Goal: Task Accomplishment & Management: Manage account settings

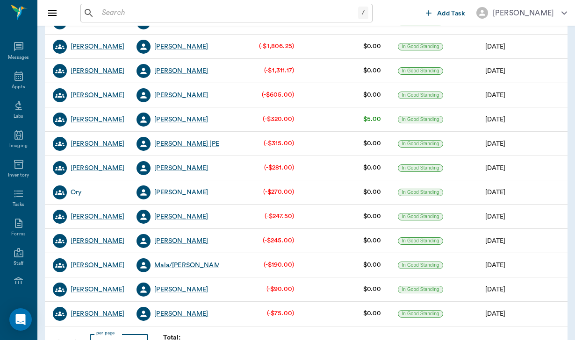
scroll to position [203, 0]
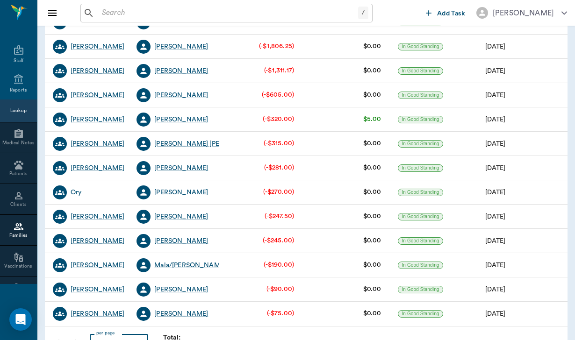
click at [191, 121] on div "[PERSON_NAME]" at bounding box center [175, 119] width 87 height 24
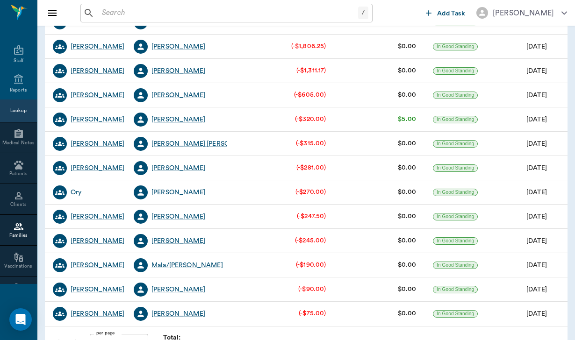
click at [170, 119] on div "[PERSON_NAME]" at bounding box center [178, 119] width 54 height 9
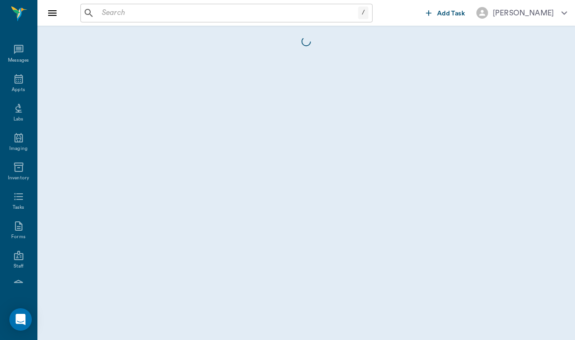
scroll to position [86, 0]
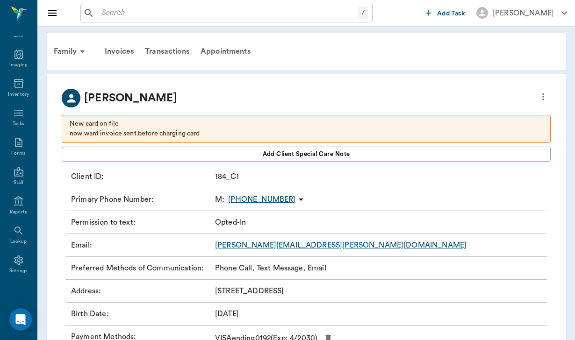
click at [256, 63] on div "Family Invoices Transactions Appointments" at bounding box center [306, 51] width 518 height 37
click at [110, 49] on div "Invoices" at bounding box center [119, 51] width 40 height 22
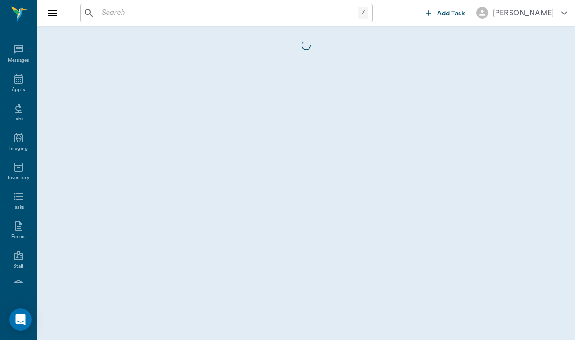
scroll to position [86, 0]
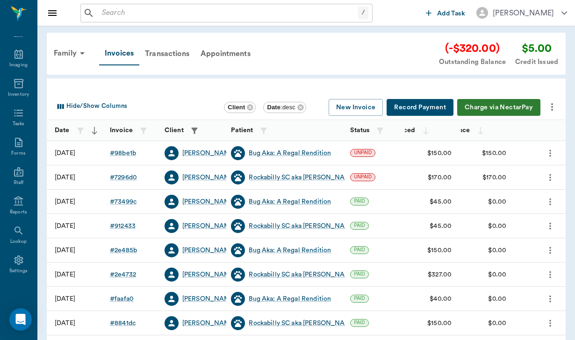
click at [556, 101] on icon "more" at bounding box center [551, 106] width 11 height 11
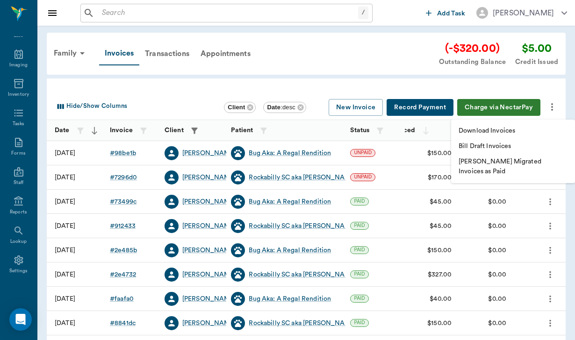
click at [522, 130] on li "Download Invoices" at bounding box center [513, 130] width 124 height 15
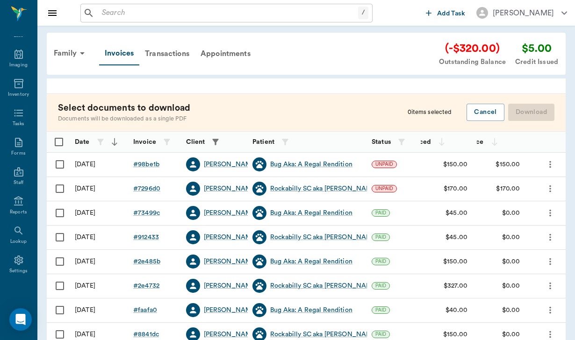
click at [60, 168] on input "Select row" at bounding box center [60, 165] width 20 height 20
checkbox input "false"
checkbox input "true"
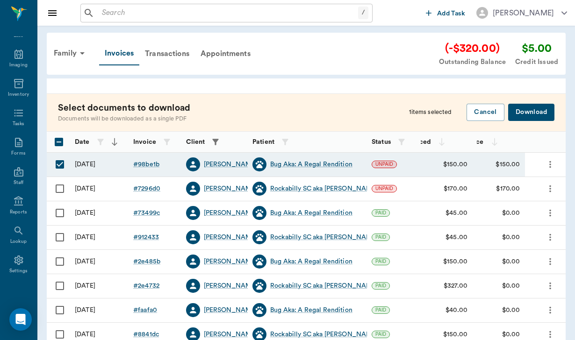
click at [60, 186] on input "Select row" at bounding box center [60, 189] width 20 height 20
checkbox input "true"
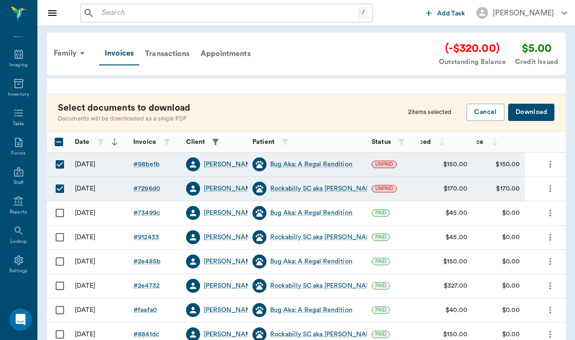
click at [538, 109] on button "Download" at bounding box center [531, 112] width 46 height 17
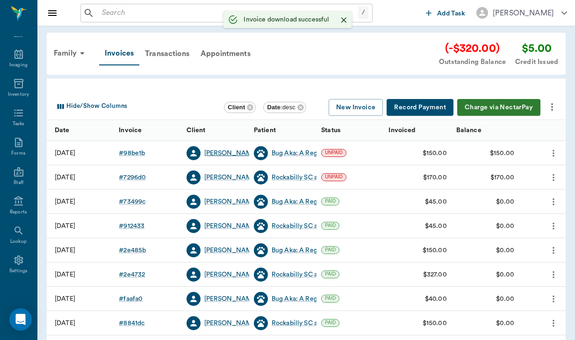
click at [227, 153] on div "[PERSON_NAME]" at bounding box center [231, 153] width 54 height 9
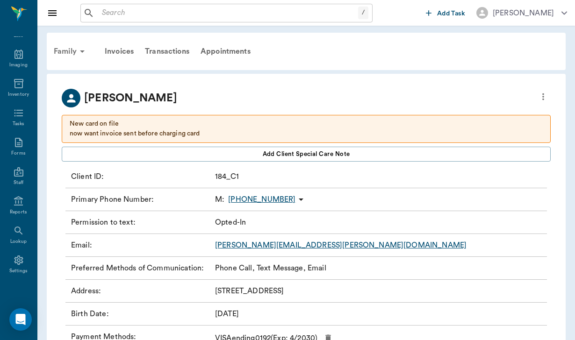
click at [65, 51] on div "Family" at bounding box center [70, 51] width 45 height 22
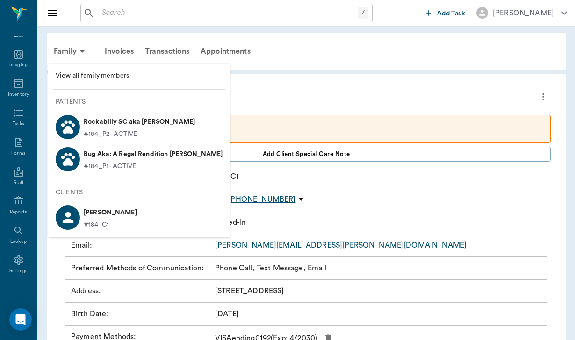
click at [246, 72] on div at bounding box center [287, 170] width 575 height 340
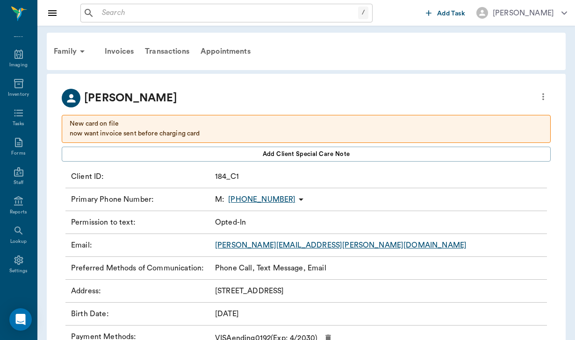
click at [298, 248] on div "Email : [PERSON_NAME][EMAIL_ADDRESS][PERSON_NAME][DOMAIN_NAME]" at bounding box center [305, 245] width 481 height 23
click at [288, 246] on link "[PERSON_NAME][EMAIL_ADDRESS][PERSON_NAME][DOMAIN_NAME]" at bounding box center [340, 244] width 251 height 7
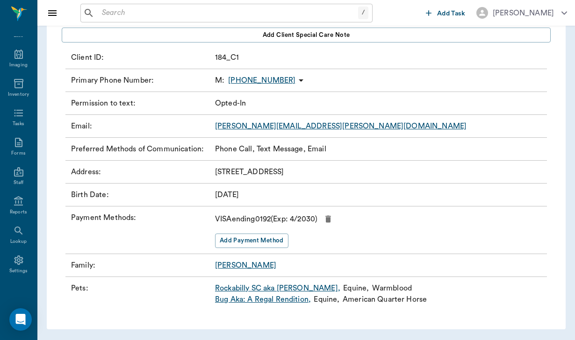
scroll to position [119, 0]
click at [120, 11] on input "text" at bounding box center [228, 13] width 260 height 13
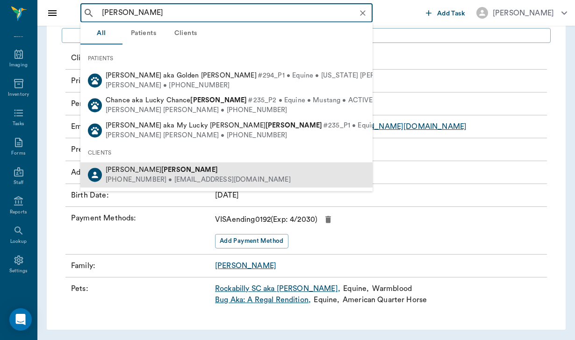
click at [161, 171] on b "[PERSON_NAME]" at bounding box center [189, 169] width 57 height 7
type input "[PERSON_NAME]"
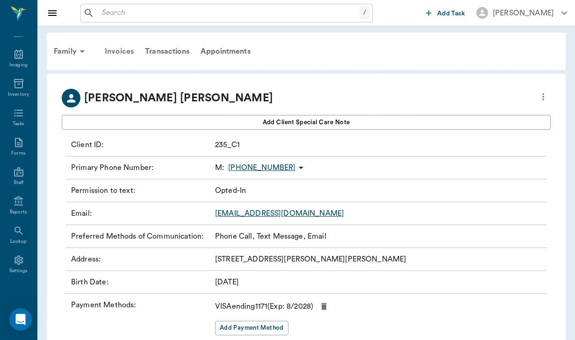
click at [125, 52] on div "Invoices" at bounding box center [119, 51] width 40 height 22
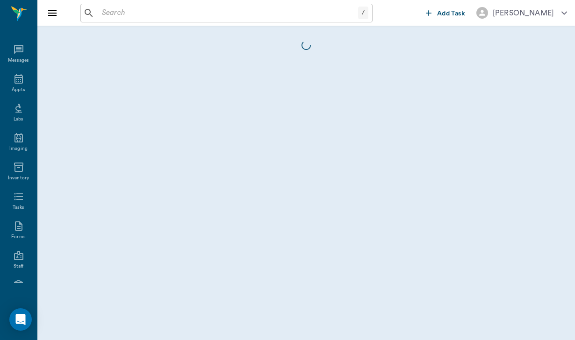
scroll to position [86, 0]
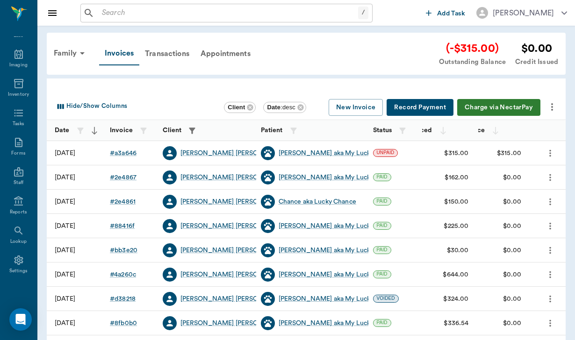
click at [554, 103] on icon "more" at bounding box center [551, 106] width 11 height 11
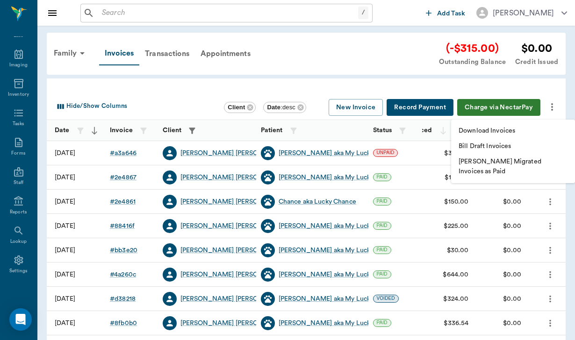
click at [472, 131] on p "Download Invoices" at bounding box center [486, 131] width 57 height 10
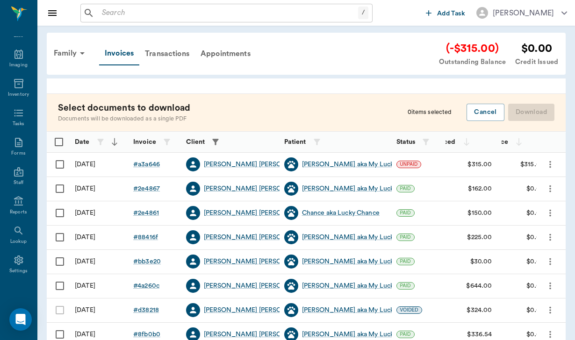
click at [56, 163] on input "Select row" at bounding box center [60, 165] width 20 height 20
checkbox input "false"
checkbox input "true"
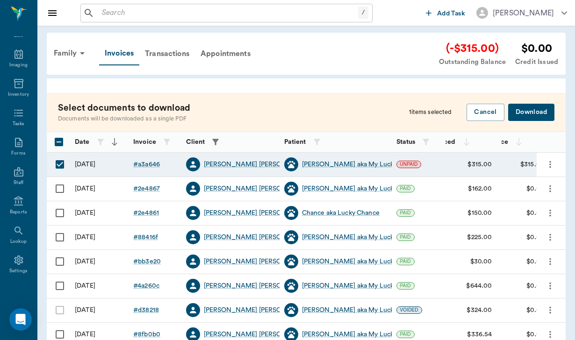
click at [551, 109] on button "Download" at bounding box center [531, 112] width 46 height 17
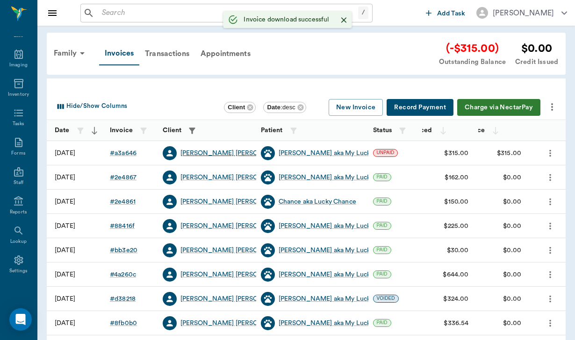
click at [206, 155] on div "[PERSON_NAME] [PERSON_NAME]" at bounding box center [234, 153] width 109 height 9
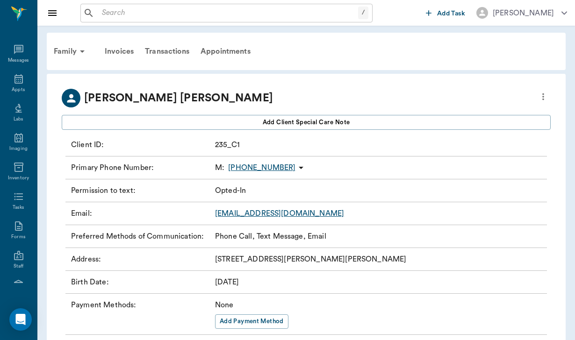
scroll to position [86, 0]
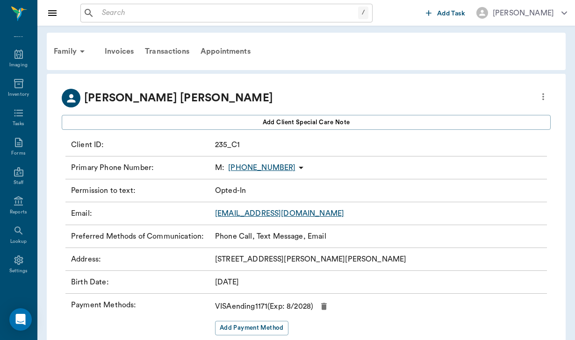
click at [275, 215] on link "[EMAIL_ADDRESS][DOMAIN_NAME]" at bounding box center [279, 213] width 129 height 7
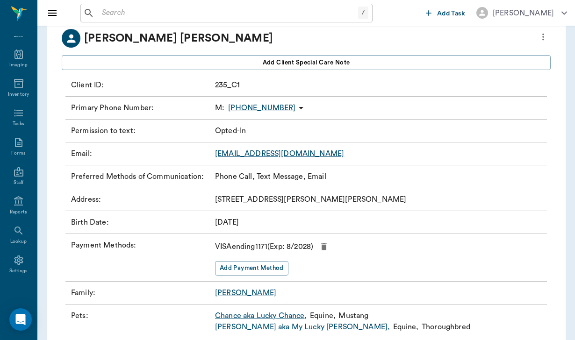
scroll to position [60, 0]
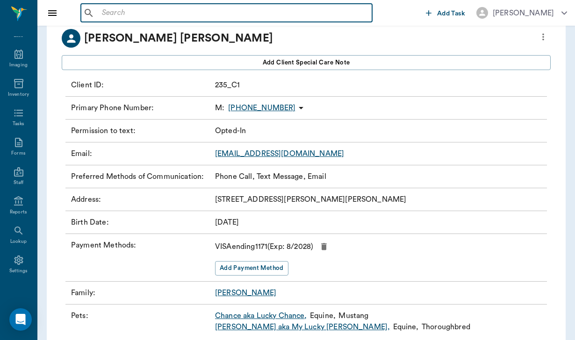
click at [110, 11] on input "text" at bounding box center [233, 13] width 270 height 13
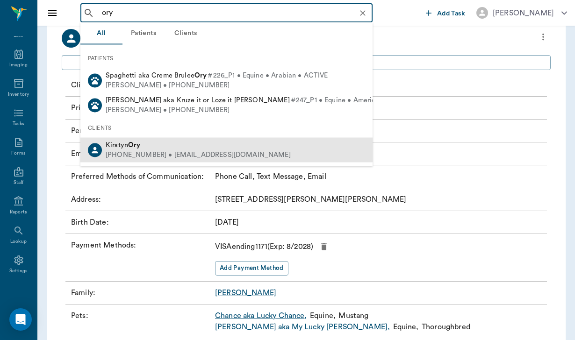
click at [143, 148] on div "[PERSON_NAME]" at bounding box center [198, 145] width 185 height 10
type input "ory"
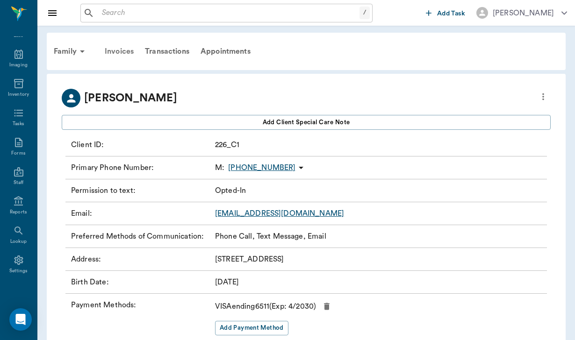
click at [118, 48] on div "Invoices" at bounding box center [119, 51] width 40 height 22
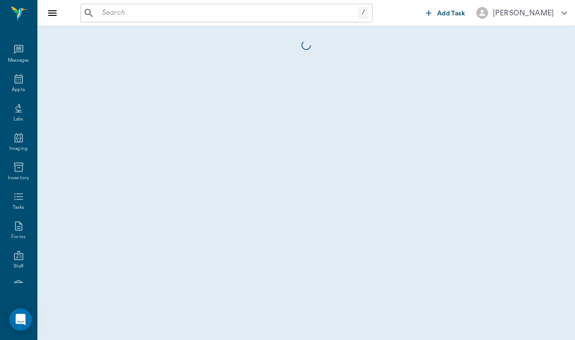
scroll to position [86, 0]
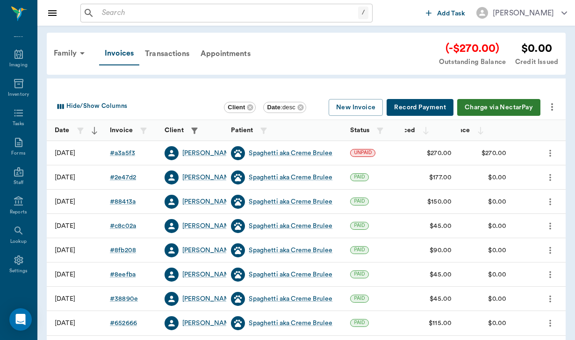
click at [555, 104] on icon "more" at bounding box center [551, 106] width 11 height 11
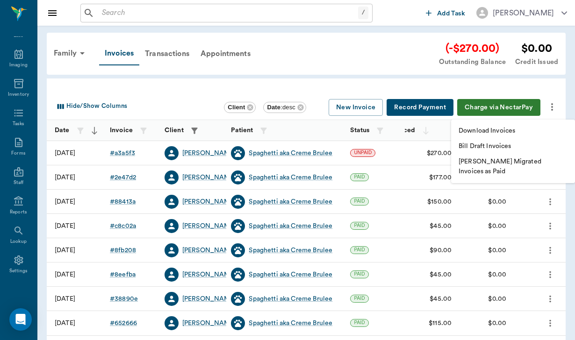
click at [517, 136] on li "Download Invoices" at bounding box center [513, 130] width 124 height 15
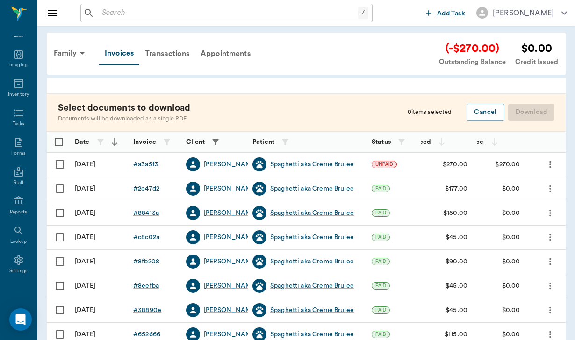
click at [62, 165] on input "Select row" at bounding box center [60, 165] width 20 height 20
checkbox input "false"
checkbox input "true"
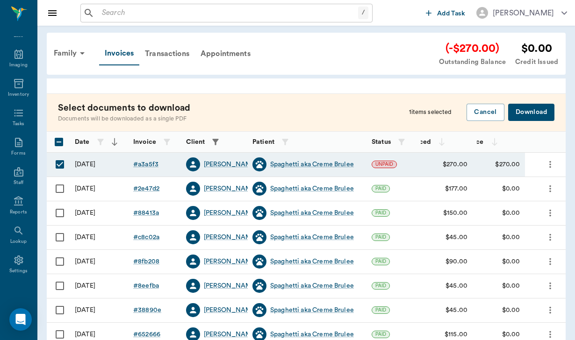
click at [533, 110] on button "Download" at bounding box center [531, 112] width 46 height 17
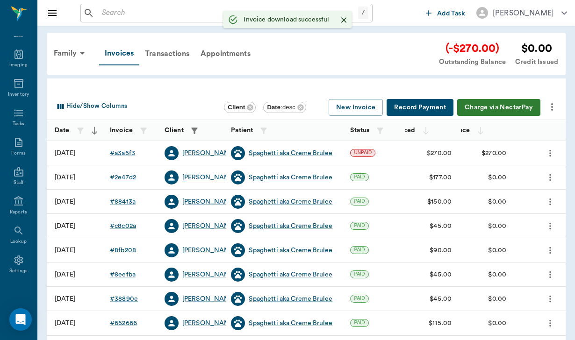
click at [201, 176] on div "[PERSON_NAME]" at bounding box center [209, 177] width 54 height 9
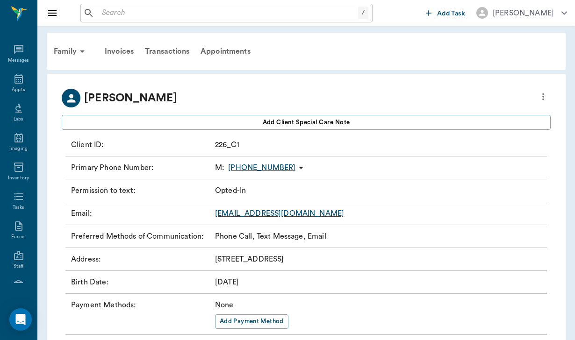
scroll to position [86, 0]
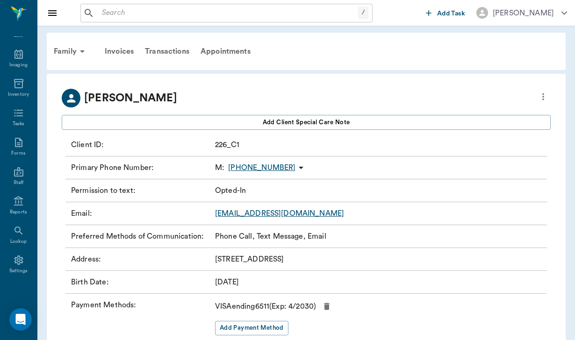
click at [280, 214] on link "[EMAIL_ADDRESS][DOMAIN_NAME]" at bounding box center [279, 213] width 129 height 7
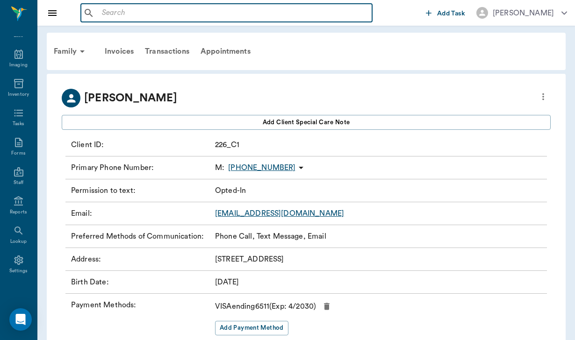
click at [114, 7] on input "text" at bounding box center [233, 13] width 270 height 13
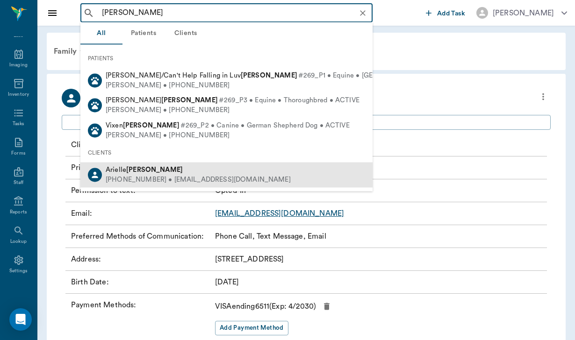
click at [146, 175] on div "[PHONE_NUMBER] • [EMAIL_ADDRESS][DOMAIN_NAME]" at bounding box center [198, 180] width 185 height 10
type input "[PERSON_NAME]"
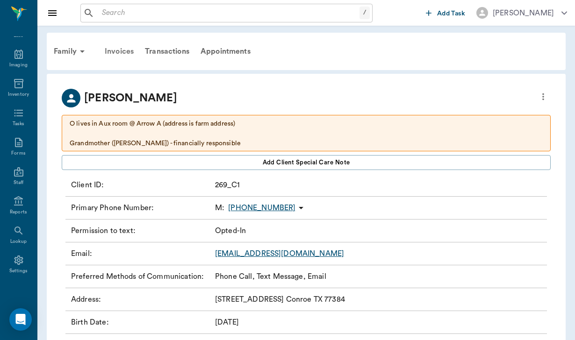
click at [120, 50] on div "Invoices" at bounding box center [119, 51] width 40 height 22
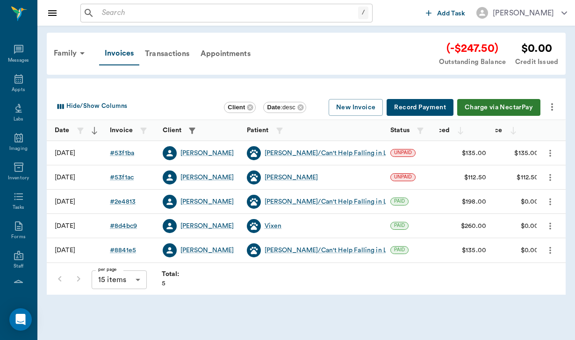
scroll to position [86, 0]
click at [553, 105] on icon "more" at bounding box center [551, 106] width 11 height 11
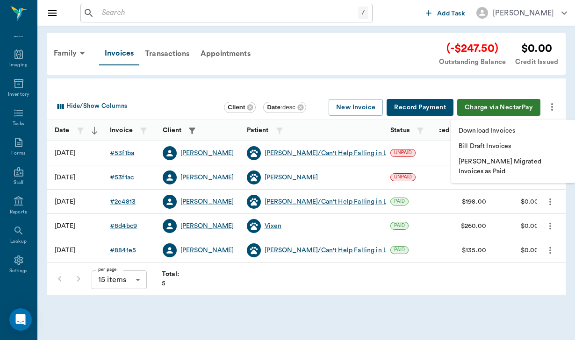
click at [496, 133] on p "Download Invoices" at bounding box center [486, 131] width 57 height 10
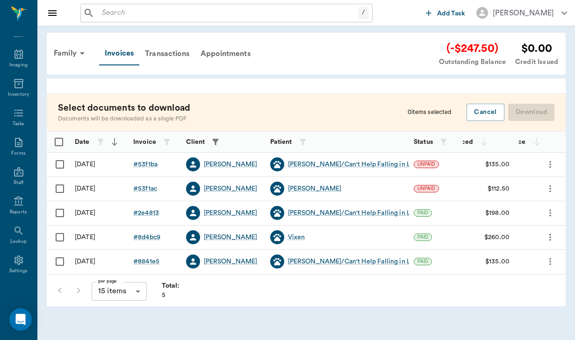
click at [58, 159] on input "Select row" at bounding box center [60, 165] width 20 height 20
checkbox input "false"
checkbox input "true"
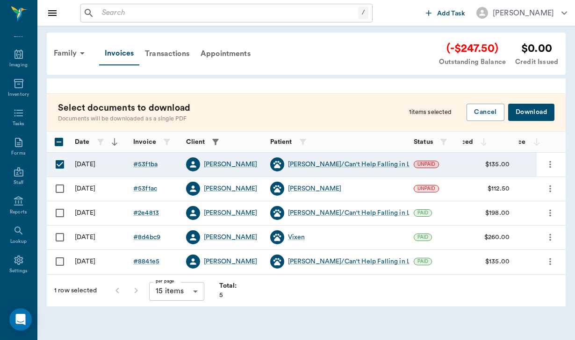
click at [63, 188] on input "Select row" at bounding box center [60, 189] width 20 height 20
checkbox input "true"
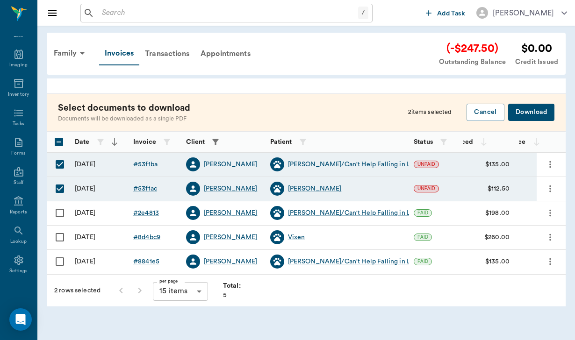
click at [532, 115] on button "Download" at bounding box center [531, 112] width 46 height 17
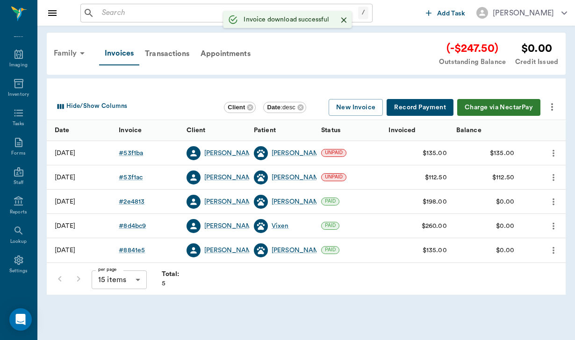
click at [69, 56] on div "Family" at bounding box center [70, 53] width 45 height 22
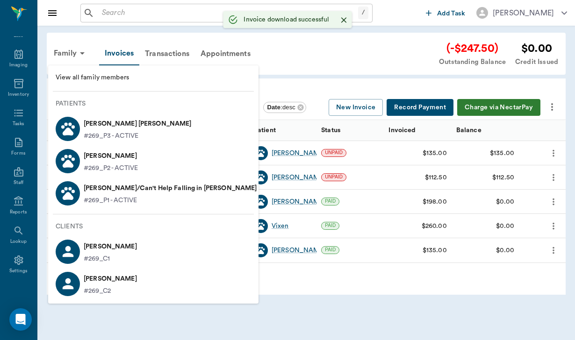
click at [112, 293] on p "#269_C2" at bounding box center [110, 291] width 53 height 10
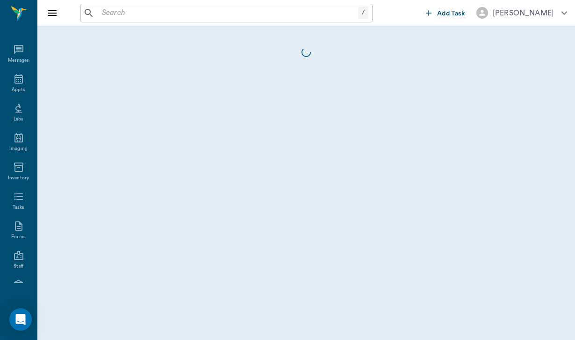
scroll to position [86, 0]
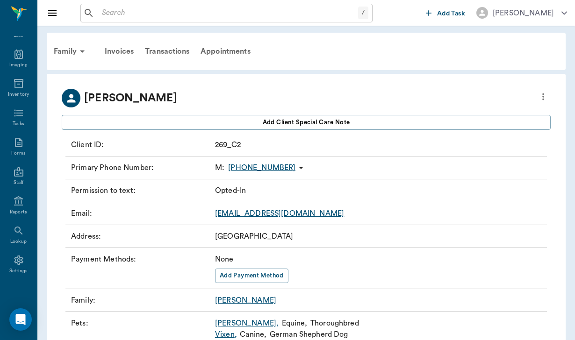
click at [264, 219] on div "Email : [EMAIL_ADDRESS][DOMAIN_NAME]" at bounding box center [305, 213] width 481 height 23
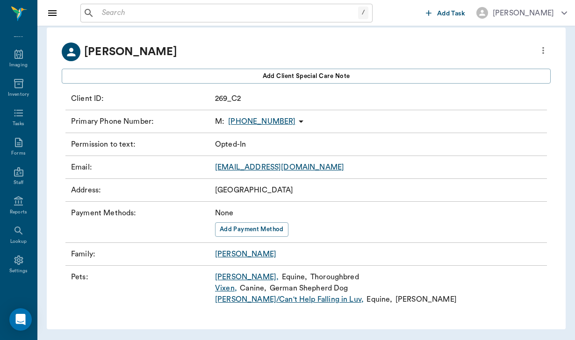
scroll to position [46, 0]
click at [259, 170] on link "[EMAIL_ADDRESS][DOMAIN_NAME]" at bounding box center [279, 167] width 129 height 7
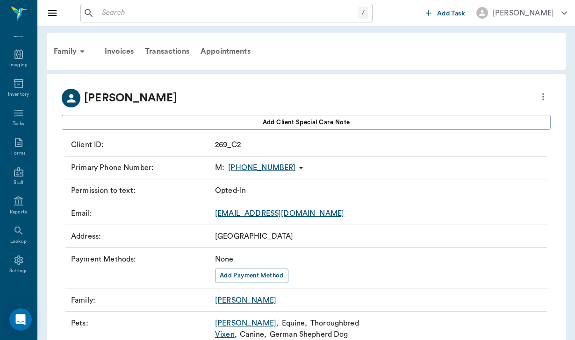
scroll to position [0, 0]
click at [68, 51] on div "Family" at bounding box center [70, 51] width 45 height 22
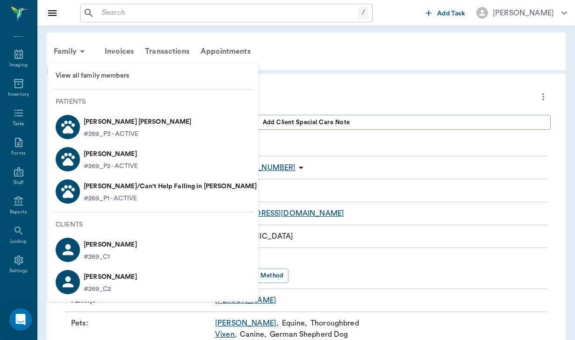
click at [100, 238] on p "[PERSON_NAME]" at bounding box center [110, 244] width 53 height 15
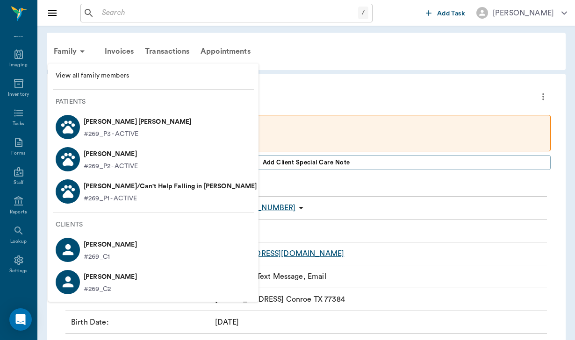
click at [263, 254] on div at bounding box center [287, 170] width 575 height 340
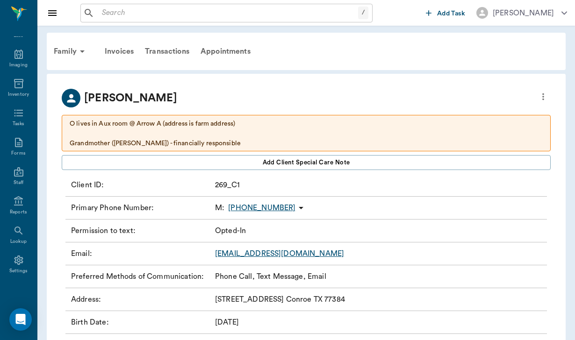
click at [213, 257] on div "Email : [EMAIL_ADDRESS][DOMAIN_NAME]" at bounding box center [305, 253] width 481 height 23
drag, startPoint x: 286, startPoint y: 254, endPoint x: 210, endPoint y: 249, distance: 76.3
click at [210, 249] on div "Email : [EMAIL_ADDRESS][DOMAIN_NAME]" at bounding box center [305, 253] width 481 height 23
click at [297, 245] on div "Email : [EMAIL_ADDRESS][DOMAIN_NAME]" at bounding box center [305, 253] width 481 height 23
click at [64, 52] on div "Family" at bounding box center [70, 51] width 45 height 22
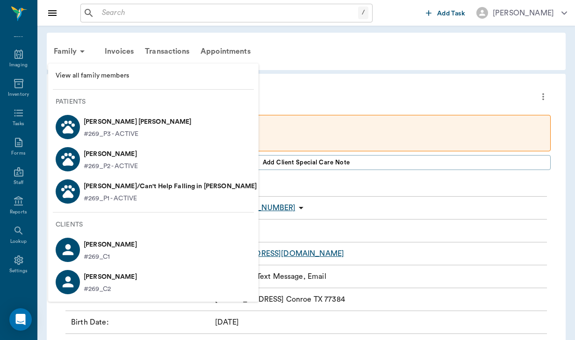
click at [119, 129] on p "#269_P3 - ACTIVE" at bounding box center [111, 134] width 55 height 10
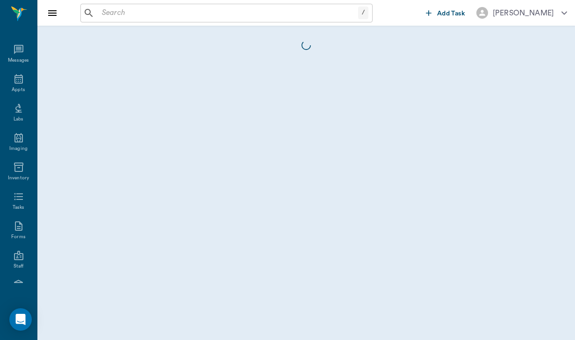
scroll to position [86, 0]
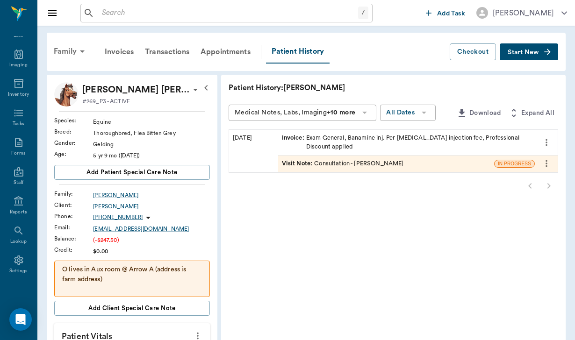
click at [69, 49] on div "Family" at bounding box center [70, 51] width 45 height 22
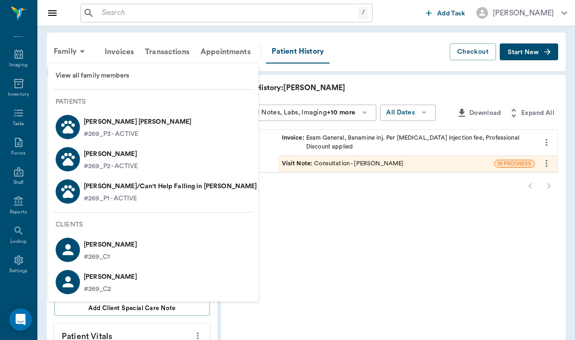
click at [107, 154] on p "[PERSON_NAME]" at bounding box center [111, 154] width 54 height 15
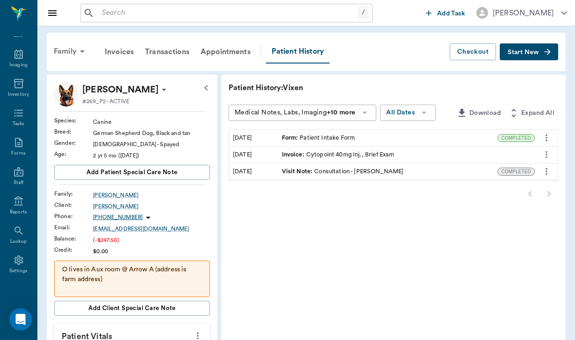
click at [66, 47] on div "Family" at bounding box center [70, 51] width 45 height 22
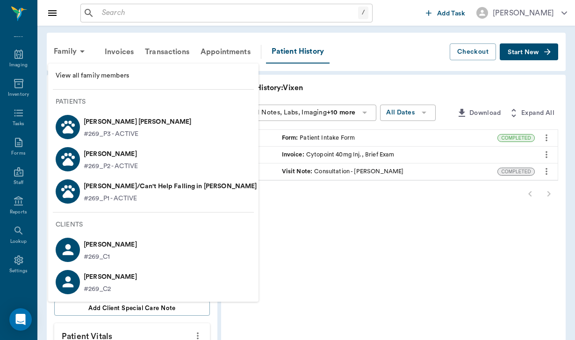
click at [92, 195] on p "#269_P1 - ACTIVE" at bounding box center [110, 199] width 53 height 10
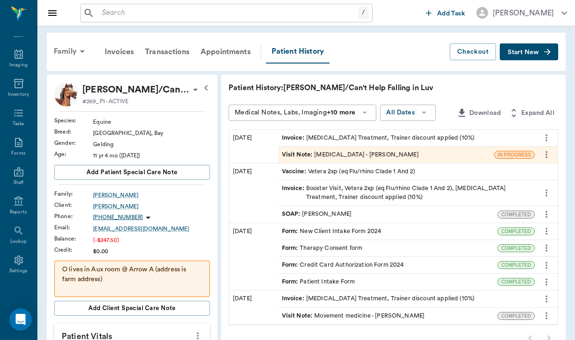
click at [70, 52] on div "Family" at bounding box center [70, 51] width 45 height 22
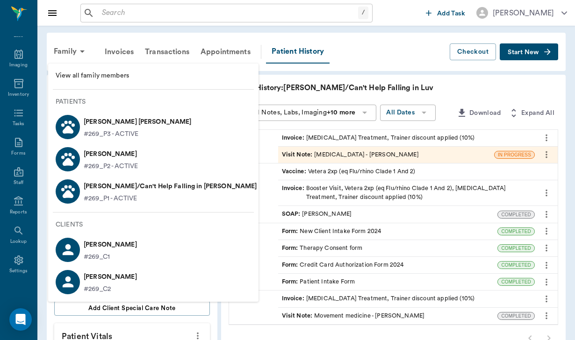
click at [104, 250] on p "[PERSON_NAME]" at bounding box center [110, 244] width 53 height 15
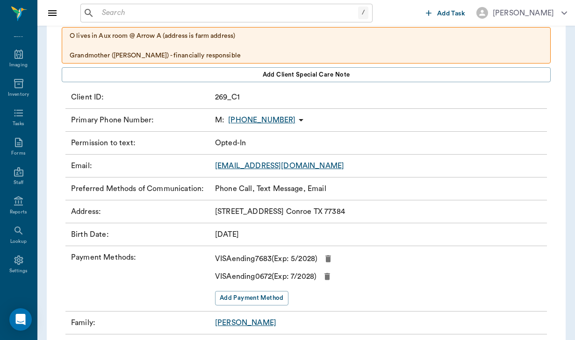
scroll to position [96, 0]
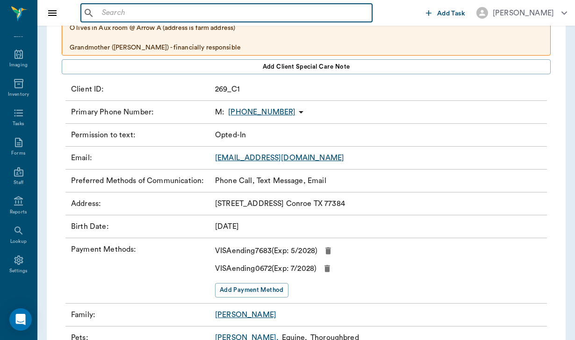
click at [126, 14] on input "text" at bounding box center [233, 13] width 270 height 13
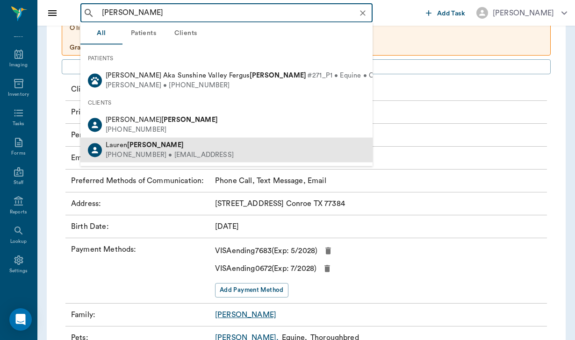
click at [150, 141] on b "[PERSON_NAME]" at bounding box center [155, 144] width 57 height 7
type input "[PERSON_NAME]"
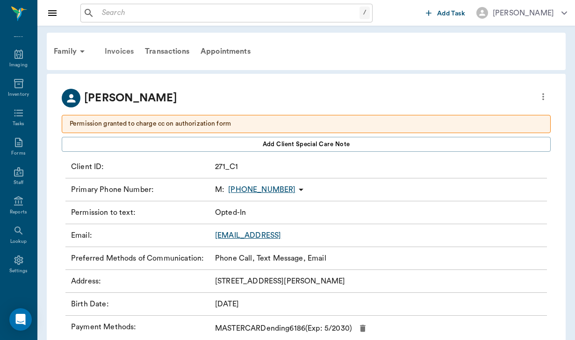
click at [119, 50] on div "Invoices" at bounding box center [119, 51] width 40 height 22
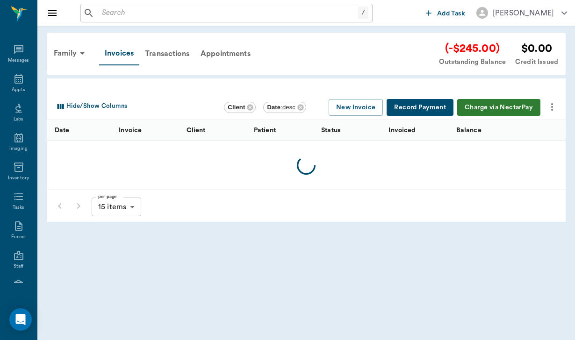
scroll to position [86, 0]
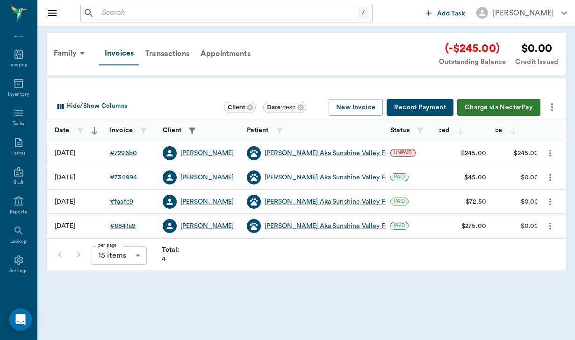
click at [507, 105] on button "Charge via NectarPay" at bounding box center [498, 107] width 83 height 17
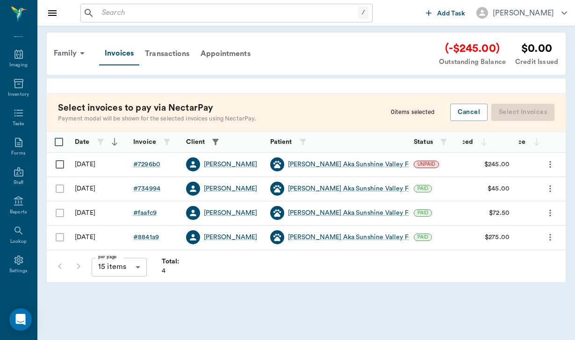
click at [58, 163] on input "Select row" at bounding box center [60, 165] width 20 height 20
checkbox input "false"
checkbox input "true"
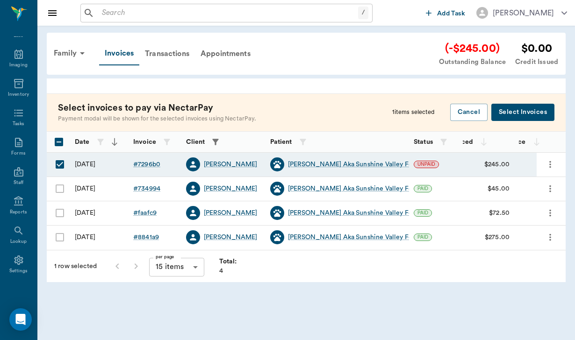
click at [521, 114] on button "Select Invoices" at bounding box center [522, 112] width 63 height 17
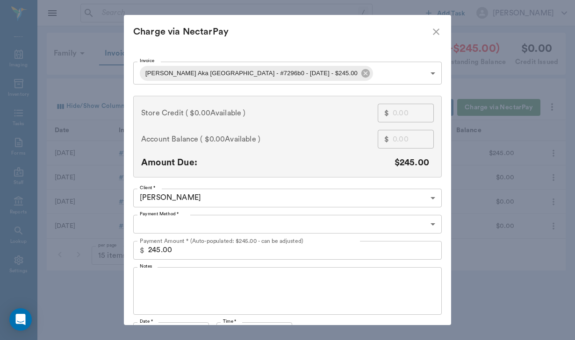
type input "CREDIT_CARDS_ON_FILE"
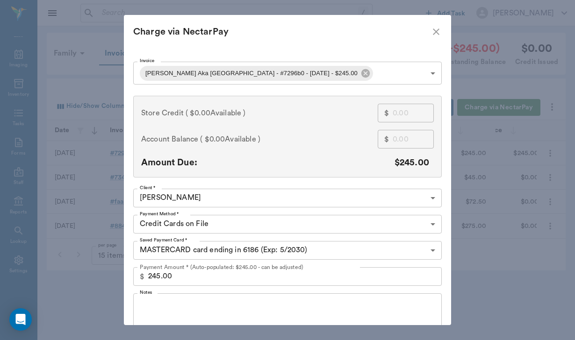
click at [158, 303] on textarea "Notes" at bounding box center [287, 317] width 295 height 32
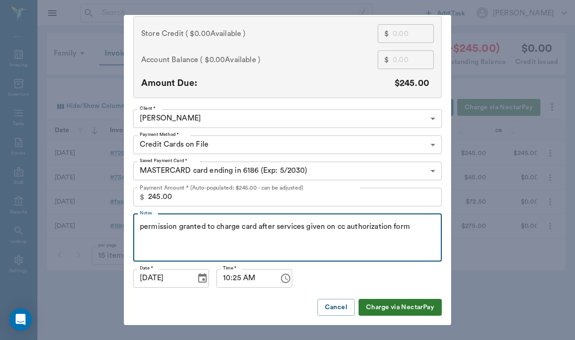
scroll to position [79, 0]
type textarea "permission granted to charge card after services given on cc authorization form"
click at [371, 307] on button "Charge via NectarPay" at bounding box center [399, 307] width 83 height 17
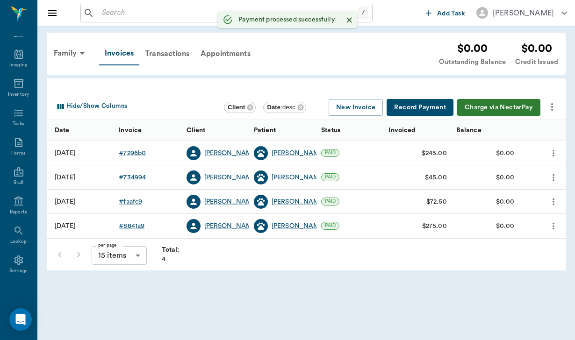
click at [550, 107] on icon "more" at bounding box center [551, 106] width 11 height 11
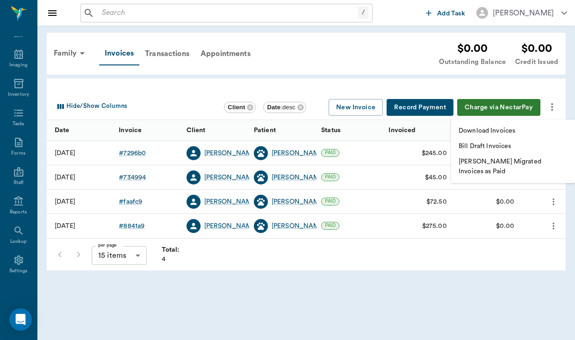
click at [490, 132] on p "Download Invoices" at bounding box center [486, 131] width 57 height 10
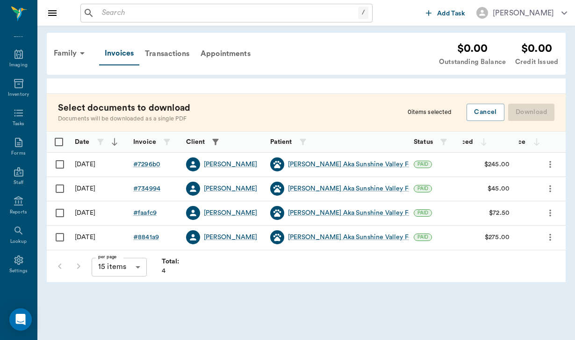
click at [59, 169] on input "Select row" at bounding box center [60, 165] width 20 height 20
checkbox input "false"
checkbox input "true"
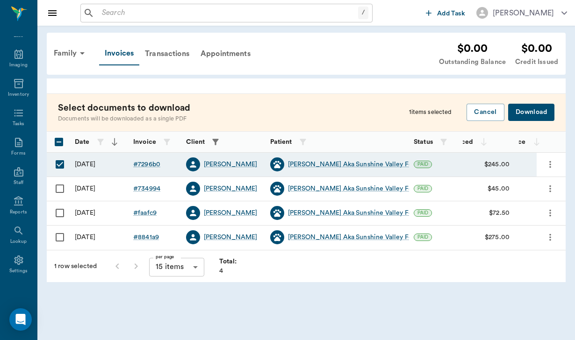
click at [545, 111] on button "Download" at bounding box center [531, 112] width 46 height 17
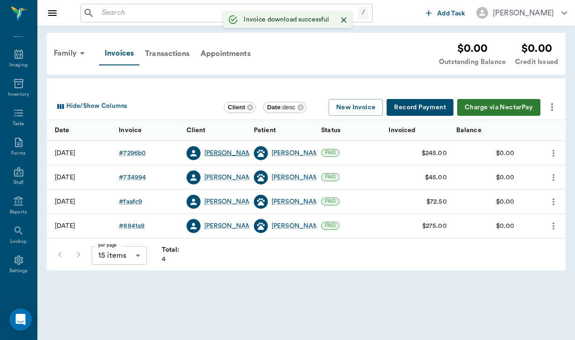
click at [236, 153] on div "[PERSON_NAME]" at bounding box center [231, 153] width 54 height 9
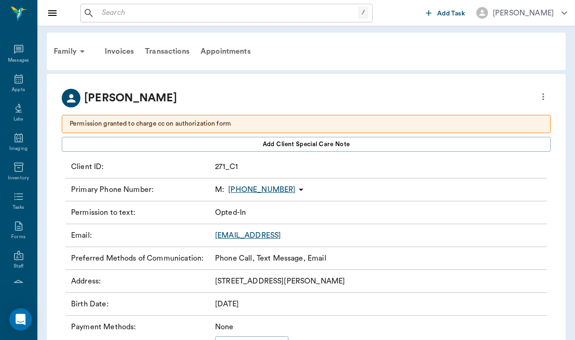
scroll to position [86, 0]
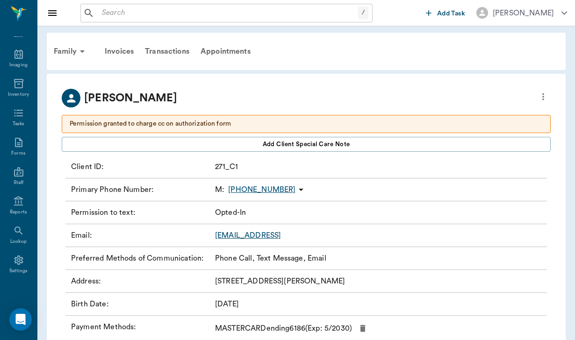
click at [262, 237] on link "[EMAIL_ADDRESS]" at bounding box center [248, 235] width 66 height 7
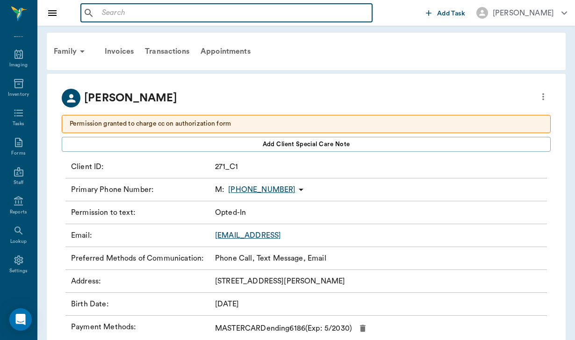
click at [106, 12] on input "text" at bounding box center [233, 13] width 270 height 13
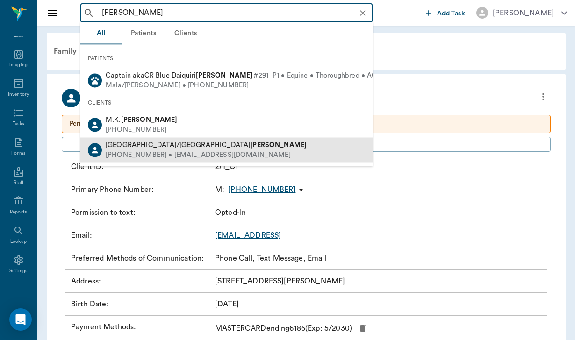
click at [139, 143] on span "Mala/[PERSON_NAME]" at bounding box center [206, 144] width 201 height 7
type input "[PERSON_NAME]"
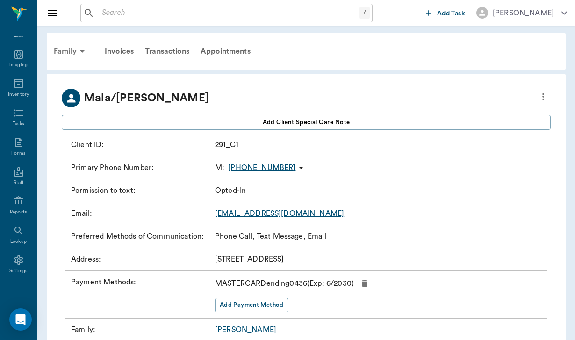
click at [70, 50] on div "Family" at bounding box center [70, 51] width 45 height 22
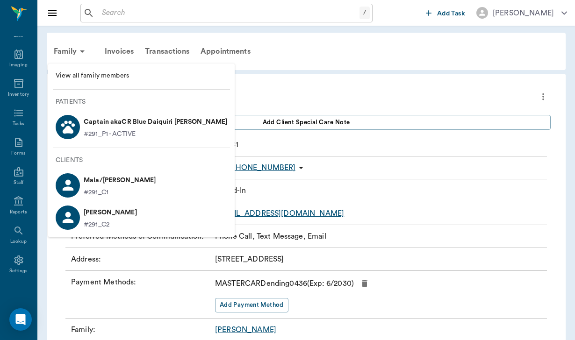
click at [94, 133] on p "#291_P1 - ACTIVE" at bounding box center [110, 134] width 52 height 10
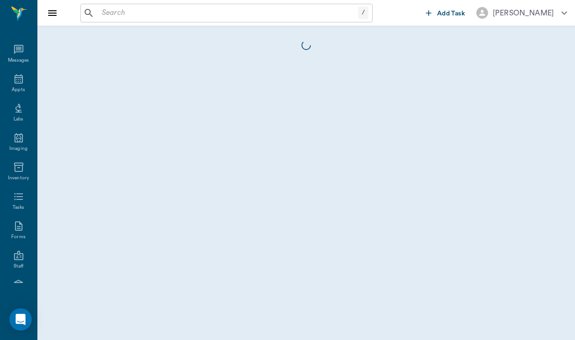
scroll to position [86, 0]
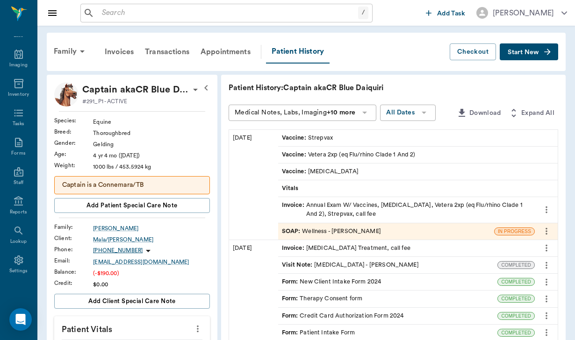
click at [293, 308] on div "Form : Credit Card Authorization Form 2024" at bounding box center [388, 316] width 220 height 16
click at [64, 54] on div "Family" at bounding box center [70, 51] width 45 height 22
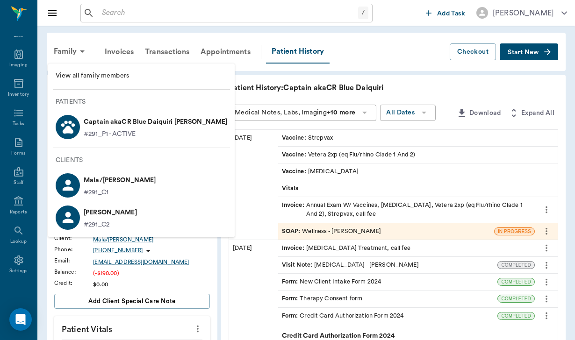
click at [118, 177] on p "Mala/[PERSON_NAME]" at bounding box center [120, 180] width 72 height 15
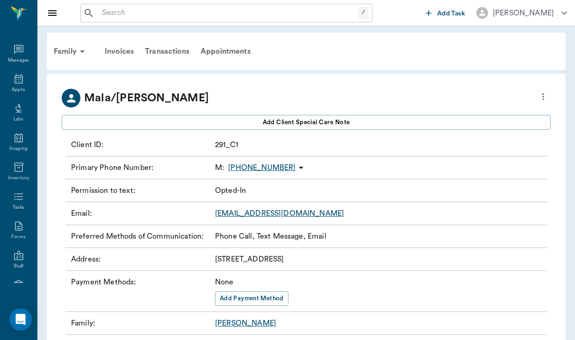
scroll to position [86, 0]
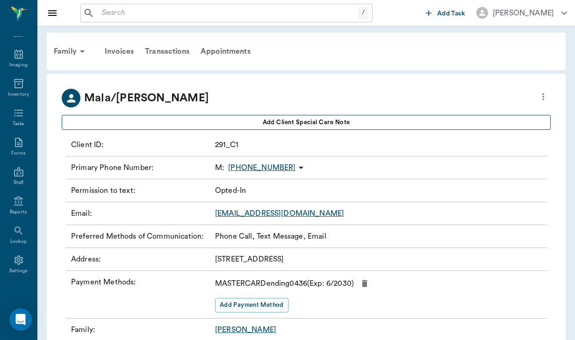
click at [360, 123] on button "Add client Special Care Note" at bounding box center [306, 122] width 489 height 15
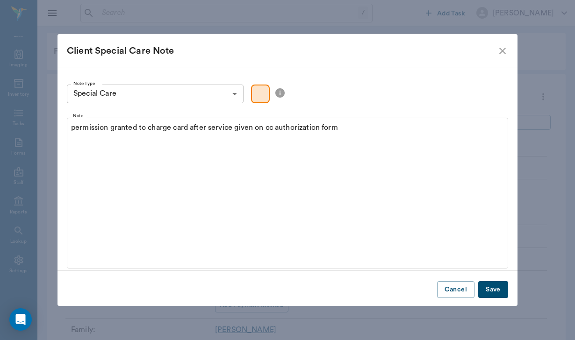
click at [487, 295] on button "Save" at bounding box center [493, 289] width 30 height 17
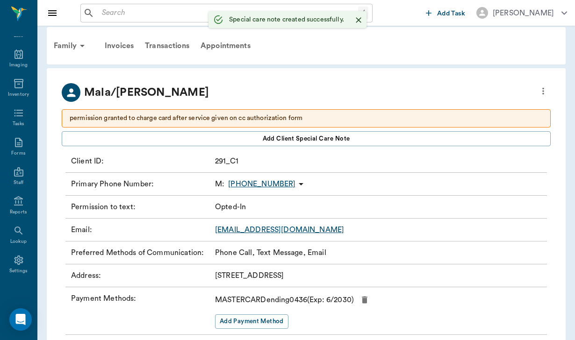
scroll to position [0, 0]
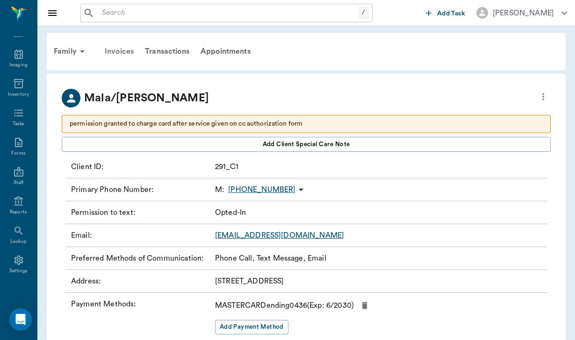
click at [121, 49] on div "Invoices" at bounding box center [119, 51] width 40 height 22
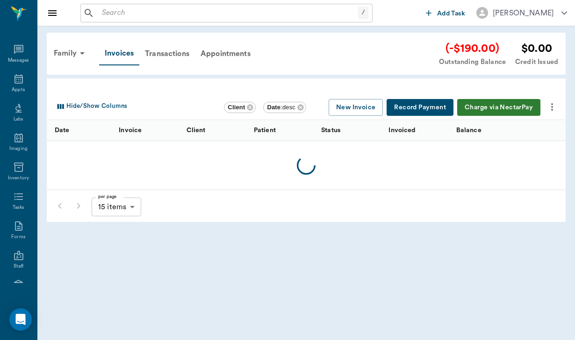
scroll to position [86, 0]
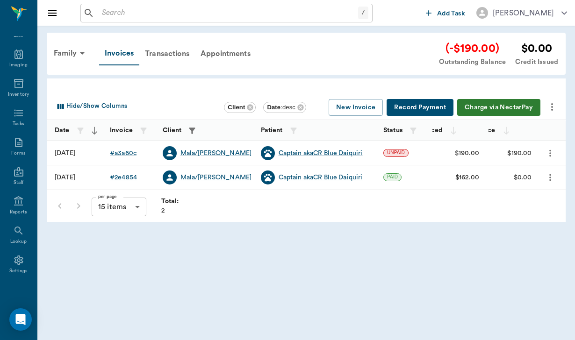
click at [497, 105] on button "Charge via NectarPay" at bounding box center [498, 107] width 83 height 17
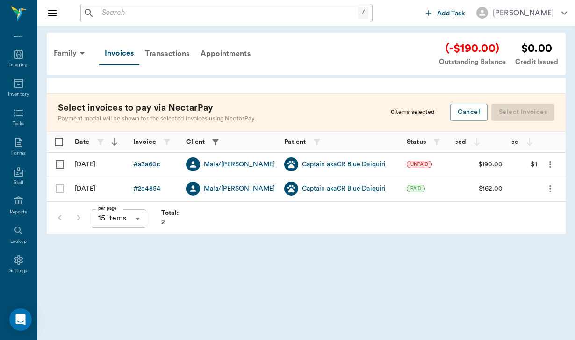
click at [59, 165] on input "Select row" at bounding box center [60, 165] width 20 height 20
checkbox input "false"
checkbox input "true"
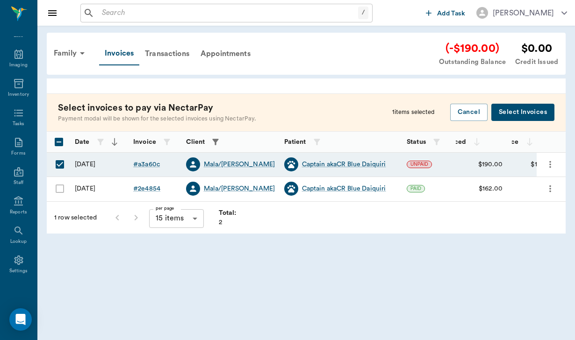
click at [520, 112] on button "Select Invoices" at bounding box center [522, 112] width 63 height 17
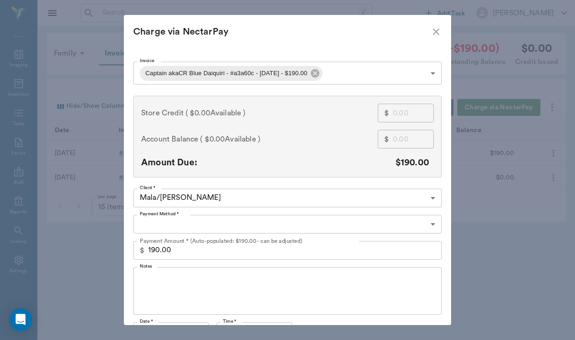
type input "CREDIT_CARDS_ON_FILE"
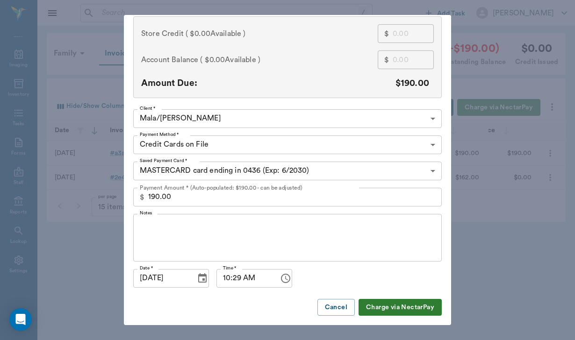
scroll to position [79, 0]
click at [145, 227] on textarea "Notes" at bounding box center [287, 238] width 295 height 32
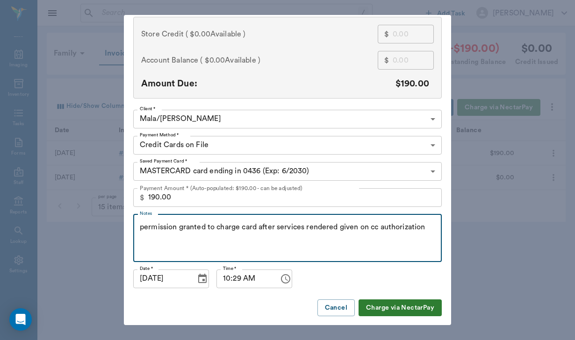
type textarea "permission granted to charge card after services rendered given on cc authoriza…"
click at [383, 305] on button "Charge via NectarPay" at bounding box center [399, 307] width 83 height 17
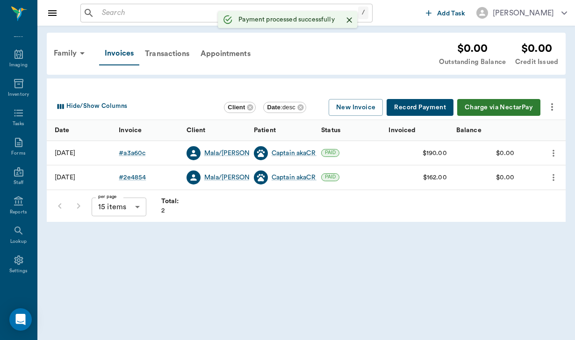
click at [548, 103] on icon "more" at bounding box center [551, 106] width 11 height 11
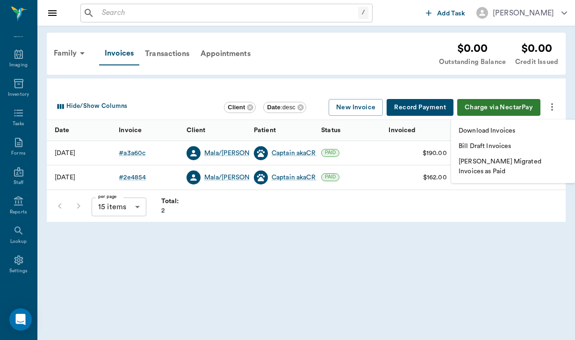
click at [492, 131] on p "Download Invoices" at bounding box center [486, 131] width 57 height 10
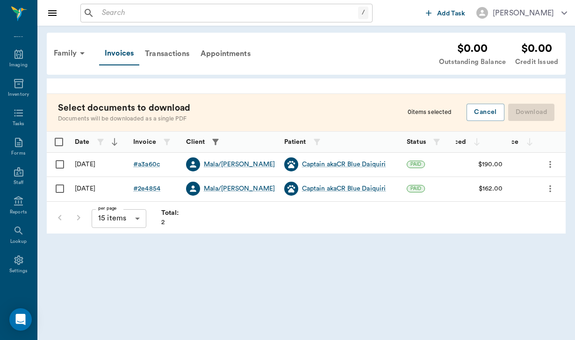
click at [60, 164] on input "Select row" at bounding box center [60, 165] width 20 height 20
checkbox input "false"
checkbox input "true"
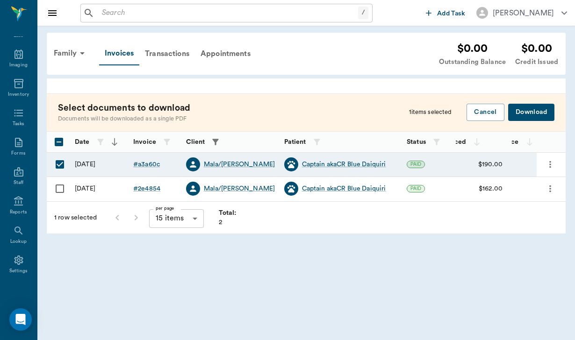
click at [529, 114] on button "Download" at bounding box center [531, 112] width 46 height 17
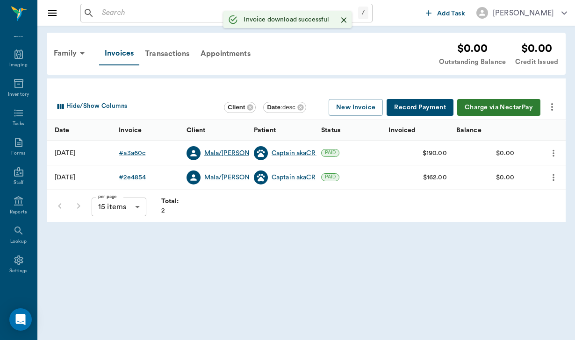
click at [232, 152] on div "Mala/[PERSON_NAME]" at bounding box center [239, 153] width 71 height 9
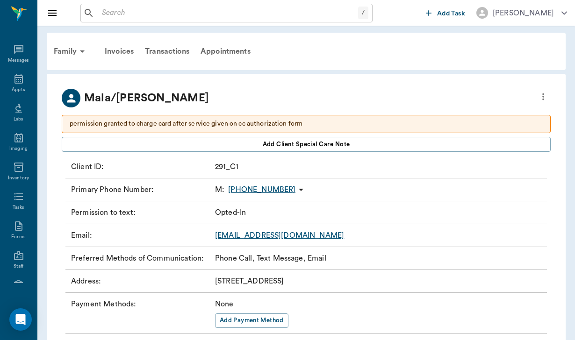
scroll to position [86, 0]
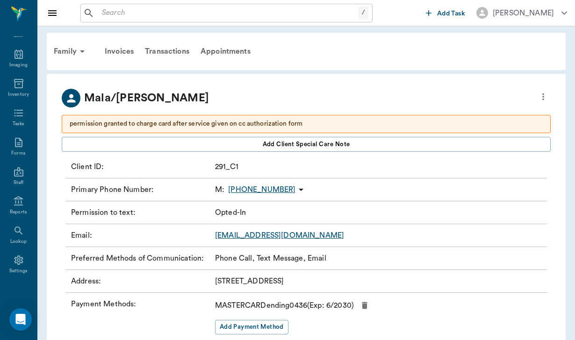
click at [252, 235] on link "[EMAIL_ADDRESS][DOMAIN_NAME]" at bounding box center [279, 235] width 129 height 7
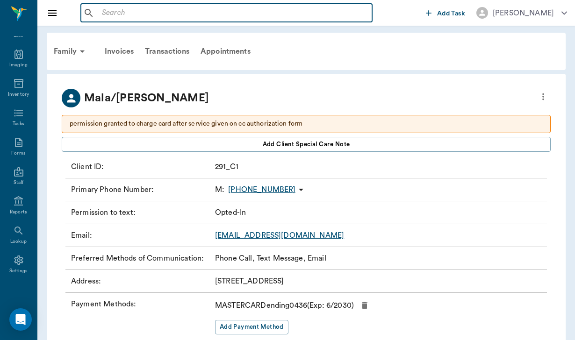
click at [111, 10] on input "text" at bounding box center [233, 13] width 270 height 13
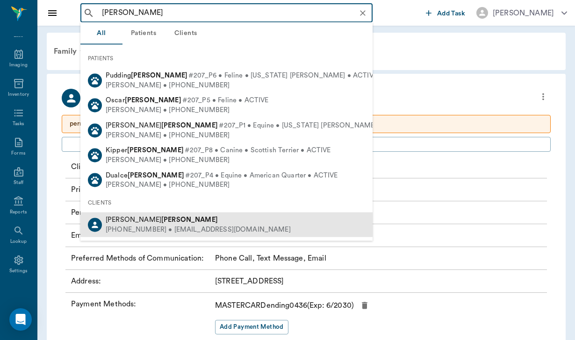
click at [161, 216] on b "[PERSON_NAME]" at bounding box center [189, 219] width 57 height 7
type input "[PERSON_NAME]"
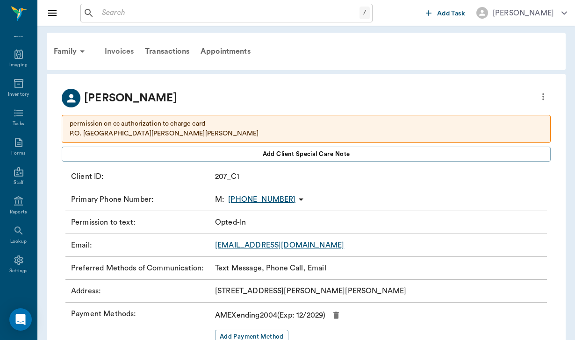
click at [121, 51] on div "Invoices" at bounding box center [119, 51] width 40 height 22
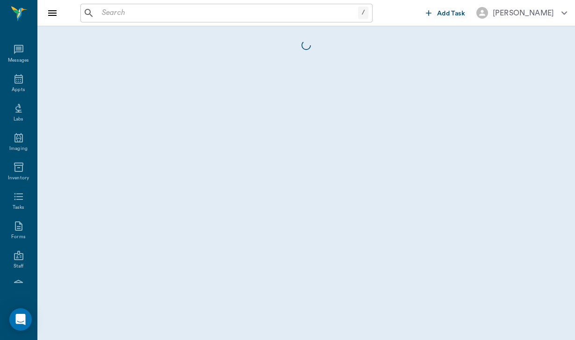
scroll to position [86, 0]
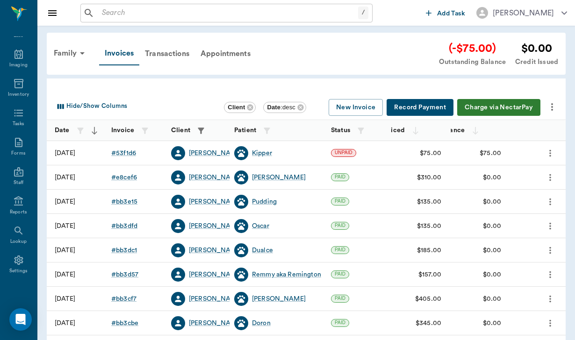
click at [554, 103] on icon "more" at bounding box center [551, 106] width 11 height 11
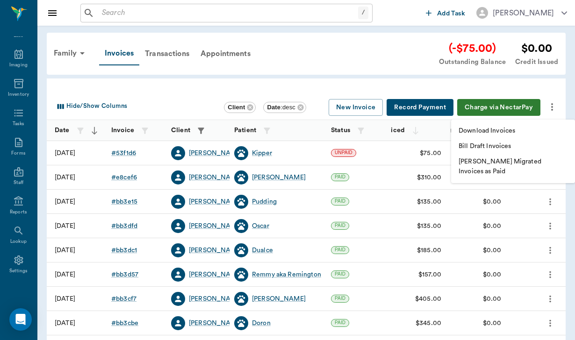
click at [470, 137] on li "Download Invoices" at bounding box center [513, 130] width 124 height 15
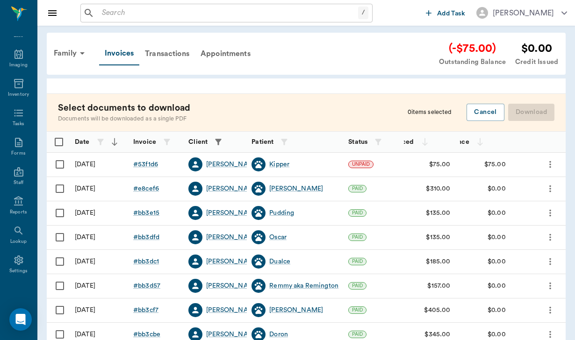
click at [470, 137] on div "Balance" at bounding box center [475, 142] width 62 height 26
click at [57, 169] on input "Select row" at bounding box center [60, 165] width 20 height 20
checkbox input "false"
checkbox input "true"
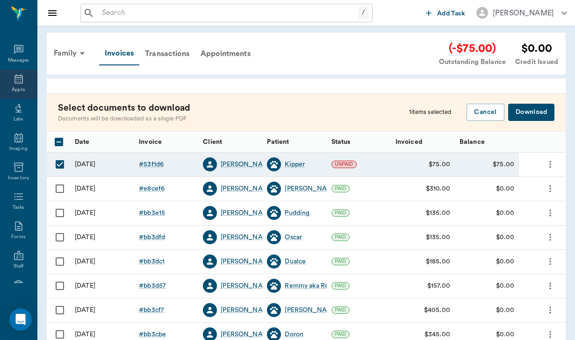
scroll to position [0, 0]
click at [20, 81] on icon at bounding box center [18, 78] width 11 height 11
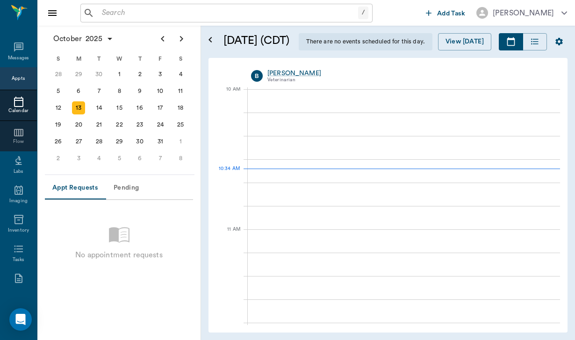
scroll to position [282, 0]
click at [98, 94] on div "7" at bounding box center [98, 91] width 13 height 13
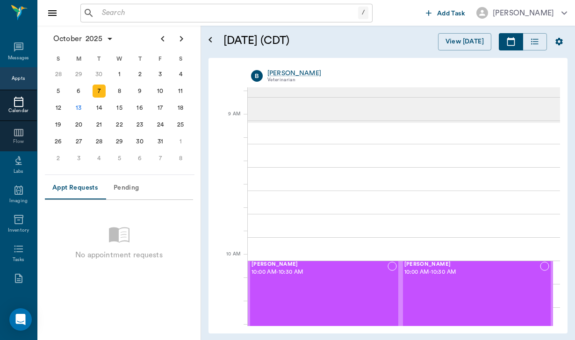
scroll to position [120, 0]
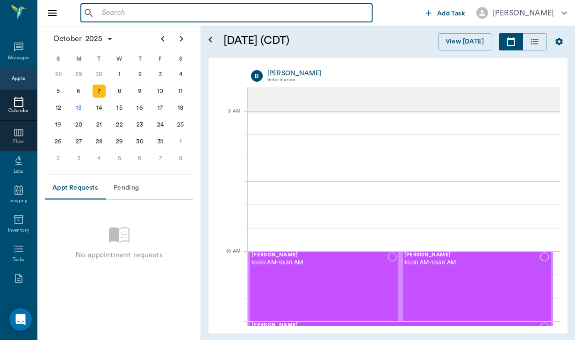
click at [104, 9] on input "text" at bounding box center [233, 13] width 270 height 13
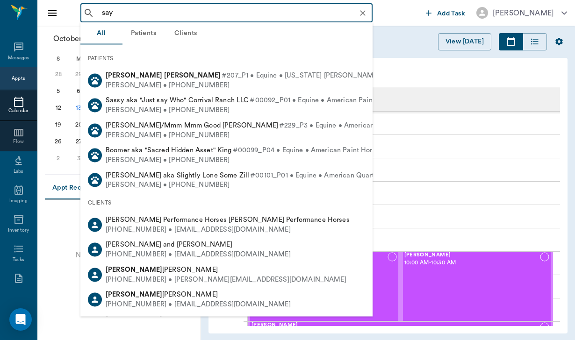
type input "[PERSON_NAME]"
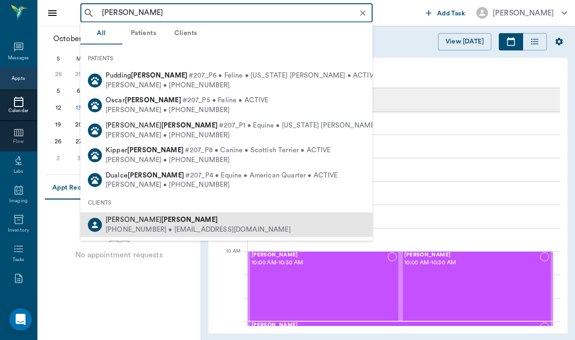
click at [152, 225] on div "[PHONE_NUMBER] • [EMAIL_ADDRESS][DOMAIN_NAME]" at bounding box center [198, 230] width 185 height 10
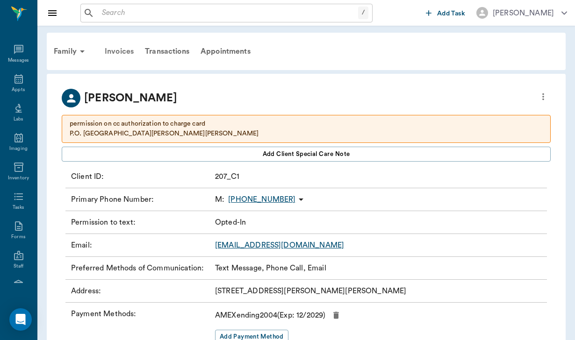
click at [119, 53] on div "Invoices" at bounding box center [119, 51] width 40 height 22
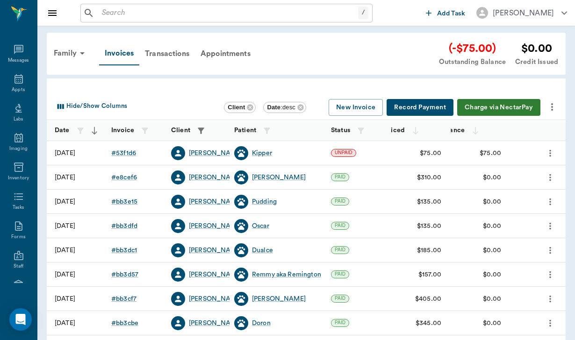
click at [550, 105] on icon "more" at bounding box center [551, 106] width 11 height 11
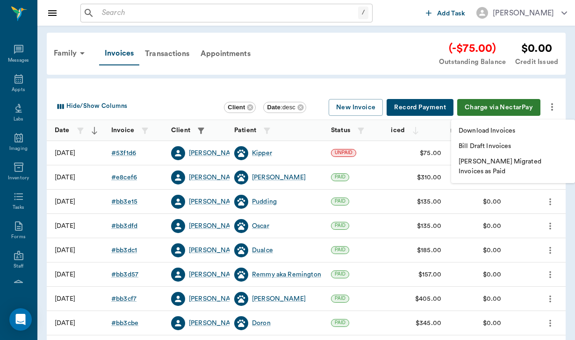
click at [476, 128] on p "Download Invoices" at bounding box center [486, 131] width 57 height 10
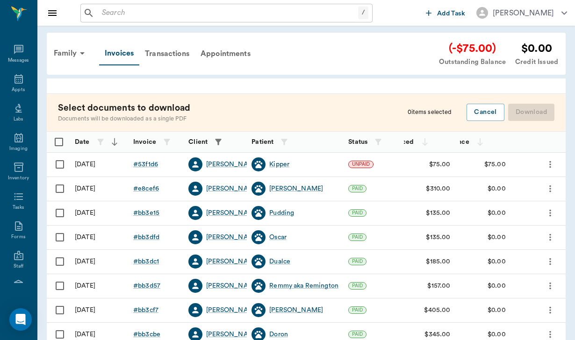
click at [59, 162] on input "Select row" at bounding box center [60, 165] width 20 height 20
checkbox input "false"
checkbox input "true"
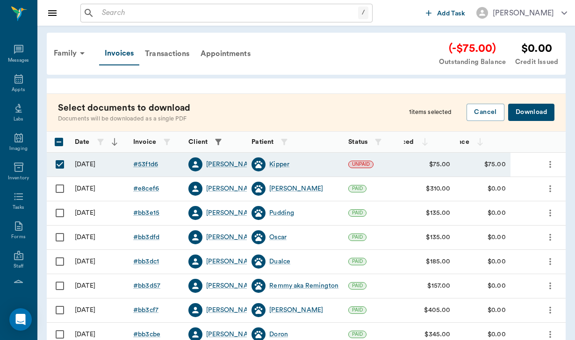
click at [545, 117] on button "Download" at bounding box center [531, 112] width 46 height 17
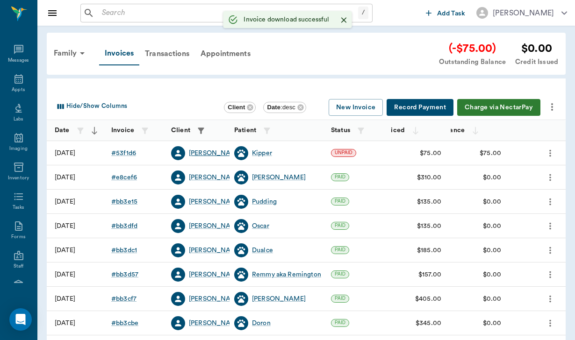
click at [203, 153] on div "[PERSON_NAME]" at bounding box center [216, 153] width 54 height 9
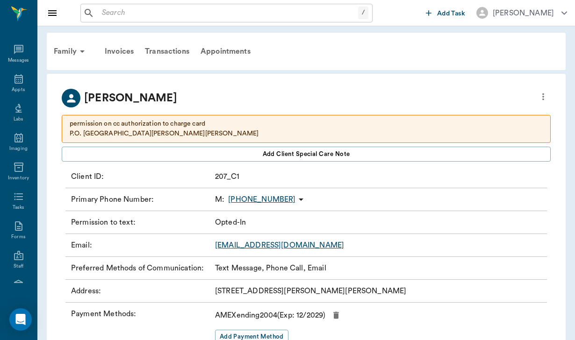
click at [273, 249] on link "[EMAIL_ADDRESS][DOMAIN_NAME]" at bounding box center [279, 244] width 129 height 7
click at [127, 52] on div "Invoices" at bounding box center [119, 51] width 40 height 22
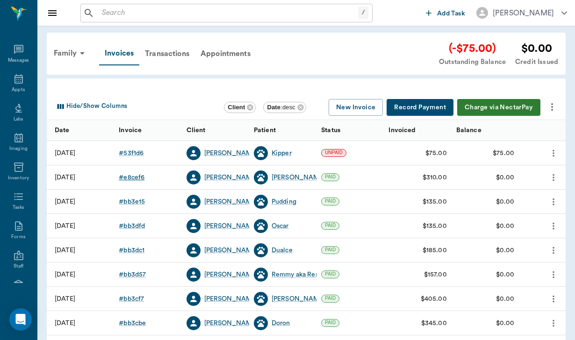
click at [130, 178] on div "# e8cef6" at bounding box center [132, 177] width 26 height 9
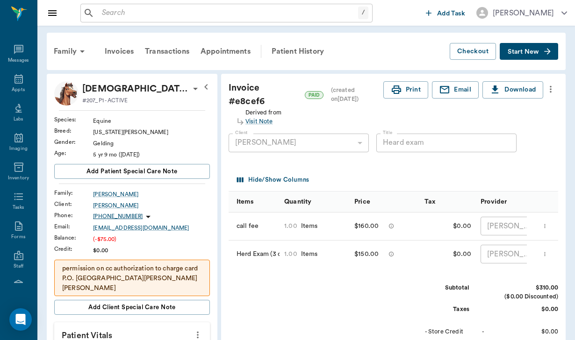
click at [98, 9] on div "/ ​" at bounding box center [226, 13] width 292 height 19
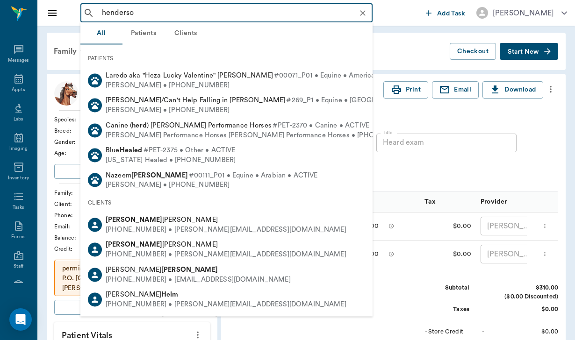
type input "[PERSON_NAME]"
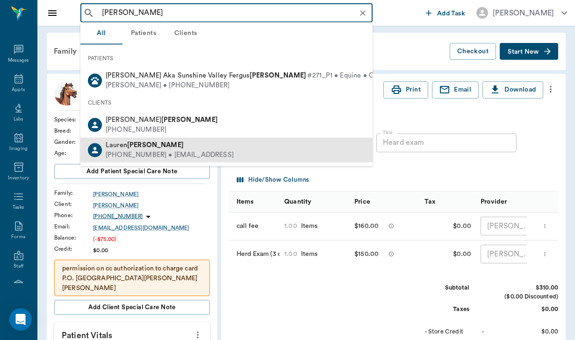
click at [144, 143] on b "[PERSON_NAME]" at bounding box center [155, 144] width 57 height 7
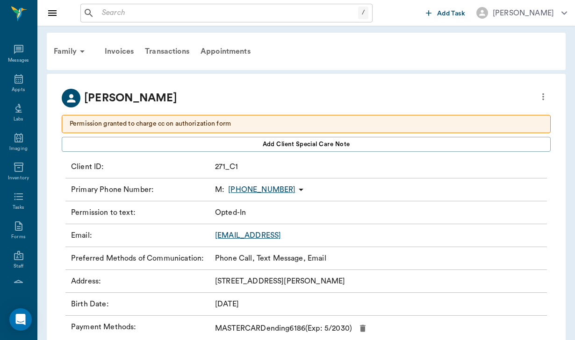
click at [544, 98] on icon "more" at bounding box center [543, 96] width 10 height 11
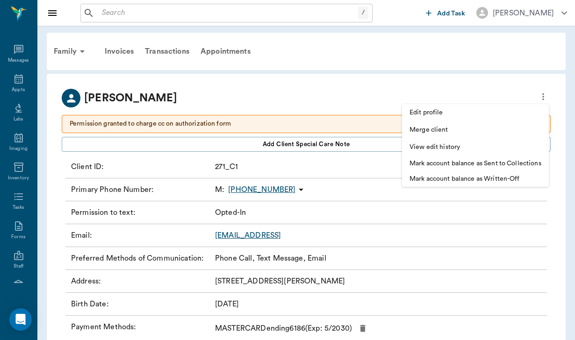
click at [440, 114] on span "Edit profile" at bounding box center [475, 113] width 132 height 10
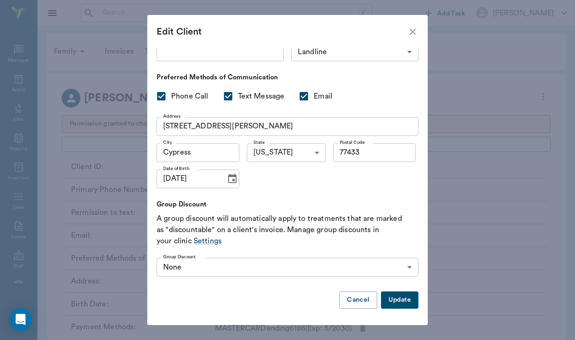
scroll to position [88, 0]
type input "[EMAIL_ADDRESS][DOMAIN_NAME]"
click at [396, 302] on button "Update" at bounding box center [399, 300] width 37 height 17
type input "UNKNOWN"
checkbox input "false"
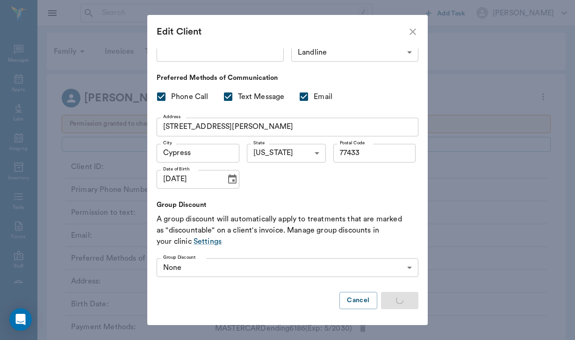
checkbox input "false"
type input "MM/DD/YYYY"
type input "OPT_IN"
checkbox input "true"
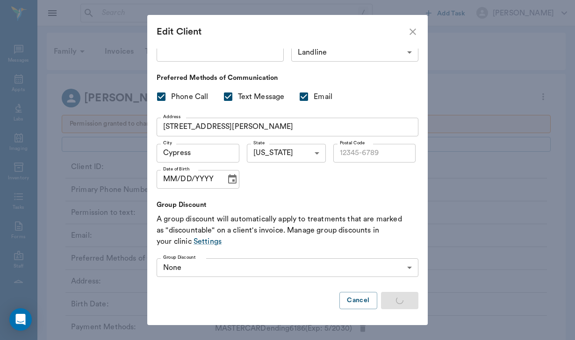
checkbox input "true"
type input "77433"
type input "[DATE]"
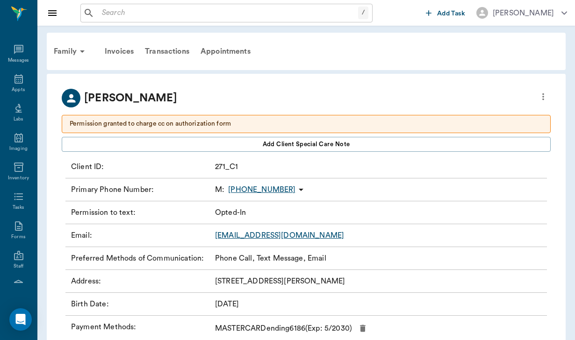
click at [271, 236] on link "[EMAIL_ADDRESS][DOMAIN_NAME]" at bounding box center [279, 235] width 129 height 7
